Goal: Check status

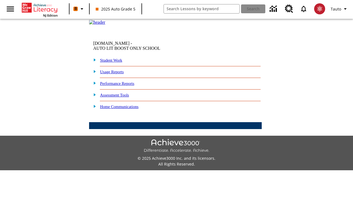
click at [115, 62] on link "Student Work" at bounding box center [111, 60] width 22 height 4
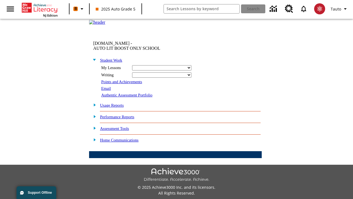
select select "/options/reports/?report_id=24&atype=14&section=2"
